Goal: Task Accomplishment & Management: Use online tool/utility

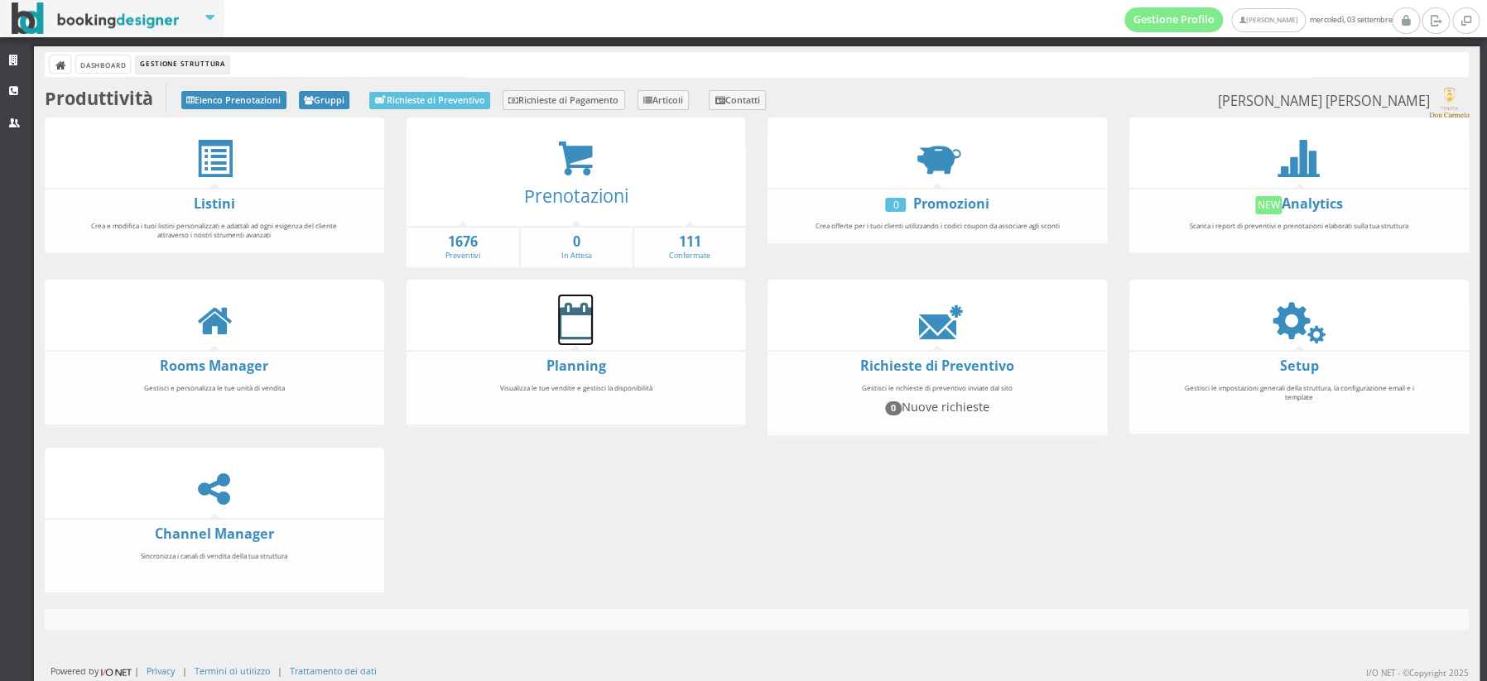
click at [579, 319] on icon at bounding box center [575, 320] width 35 height 37
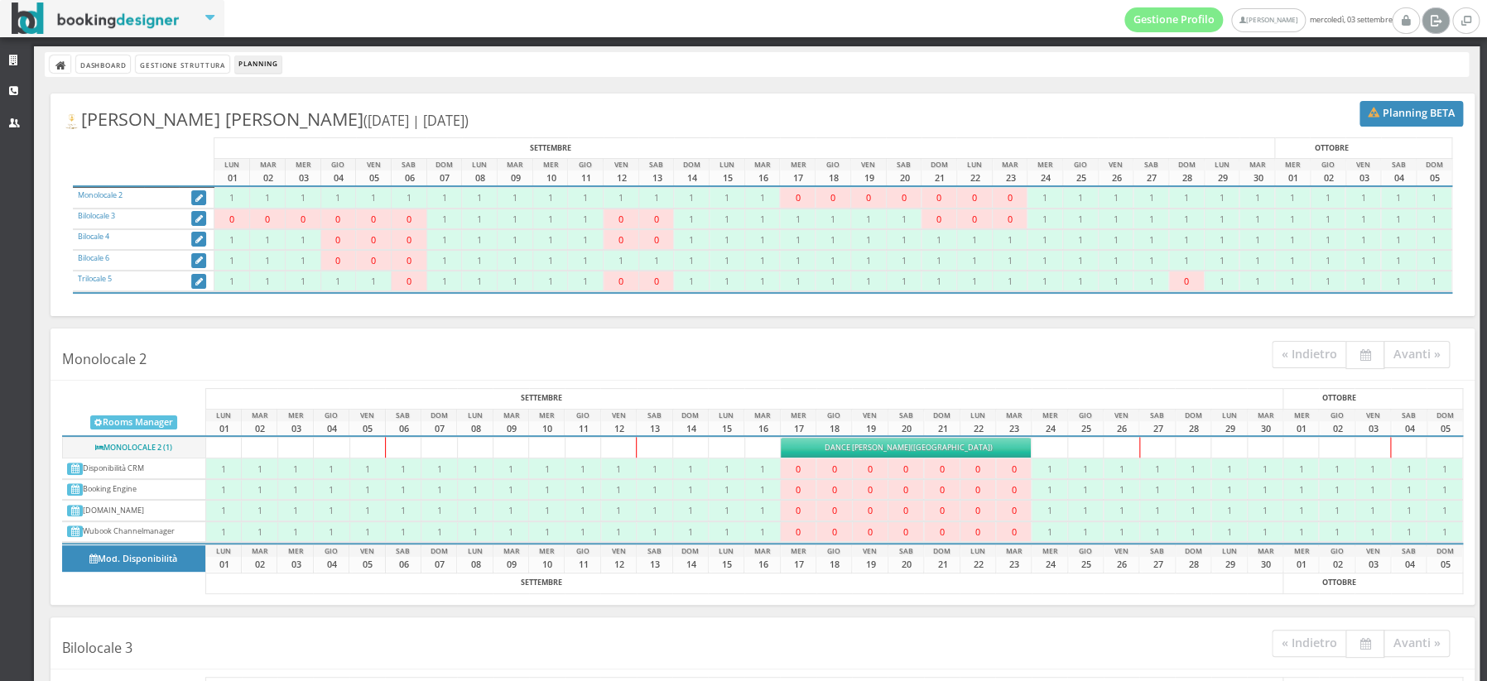
click at [1432, 20] on icon at bounding box center [1435, 20] width 12 height 17
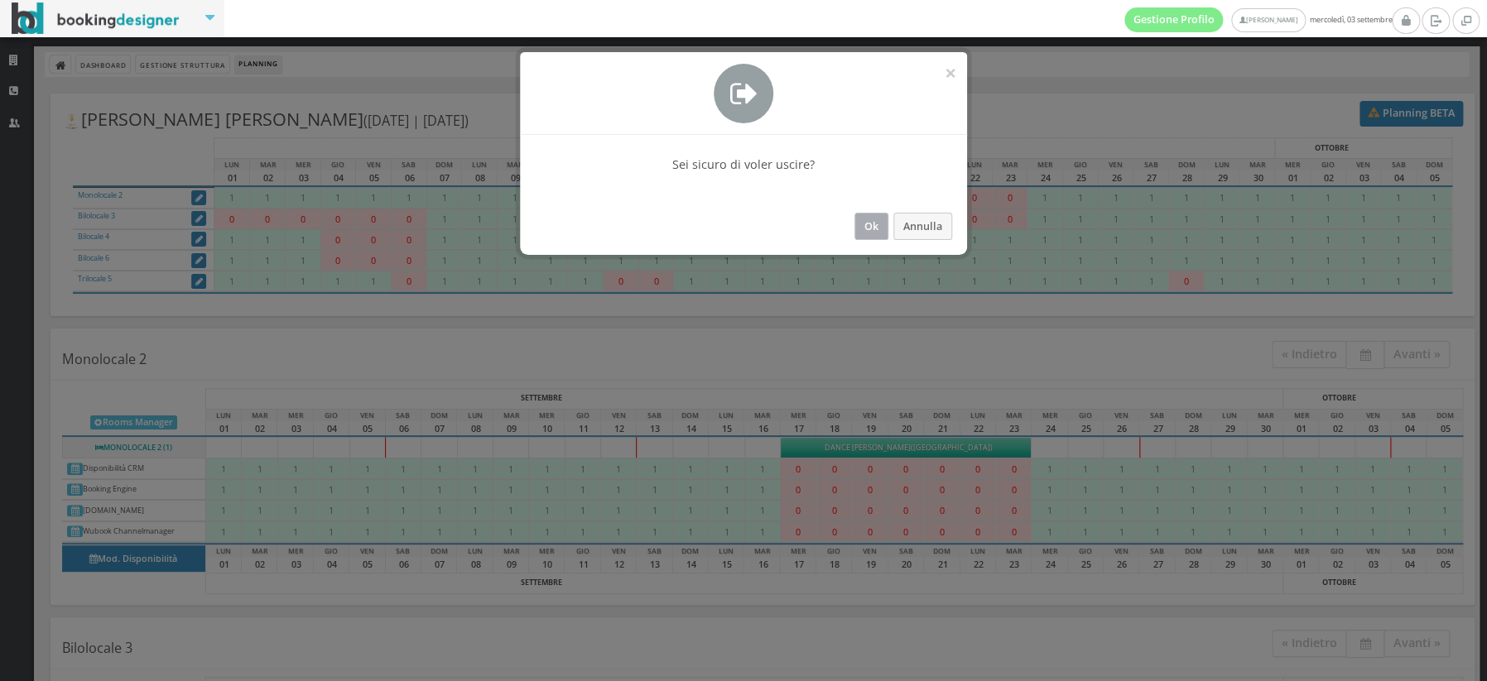
click at [867, 221] on button "Ok" at bounding box center [872, 226] width 34 height 27
